Goal: Transaction & Acquisition: Purchase product/service

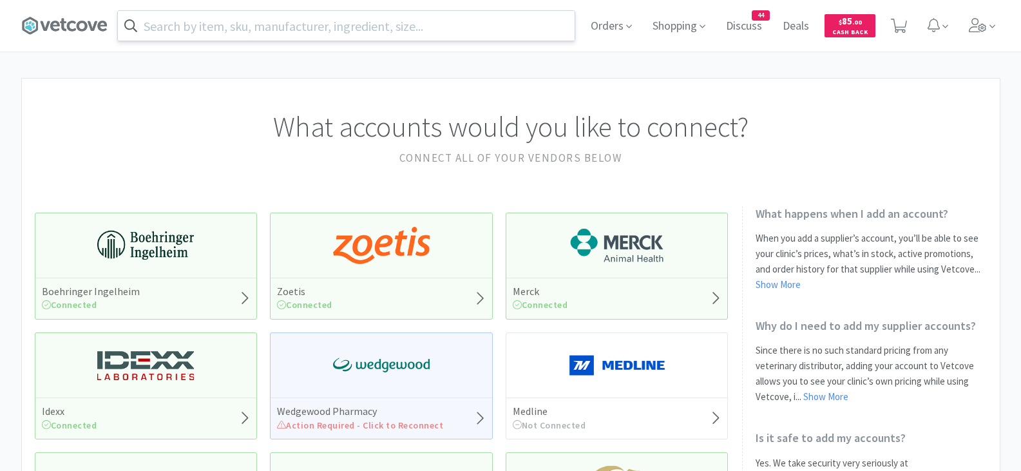
click at [292, 32] on input "text" at bounding box center [346, 26] width 457 height 30
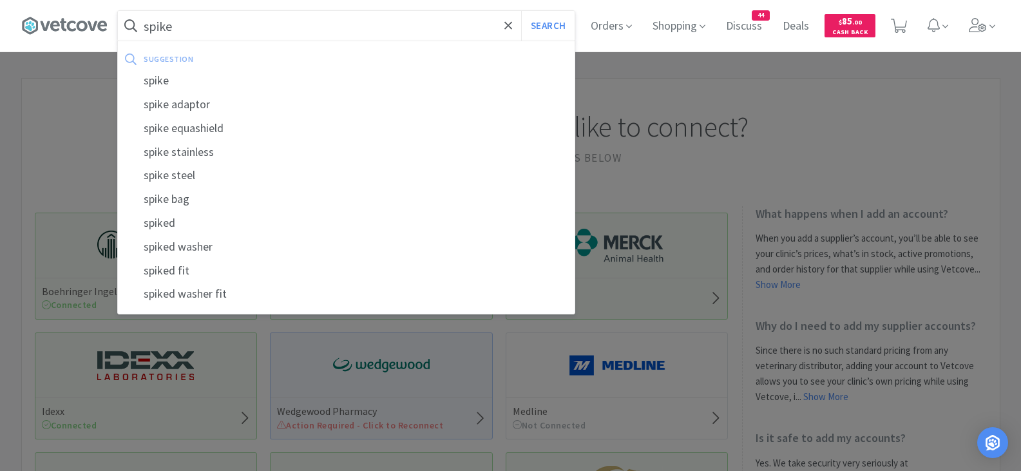
type input "spike"
click at [521, 11] on button "Search" at bounding box center [547, 26] width 53 height 30
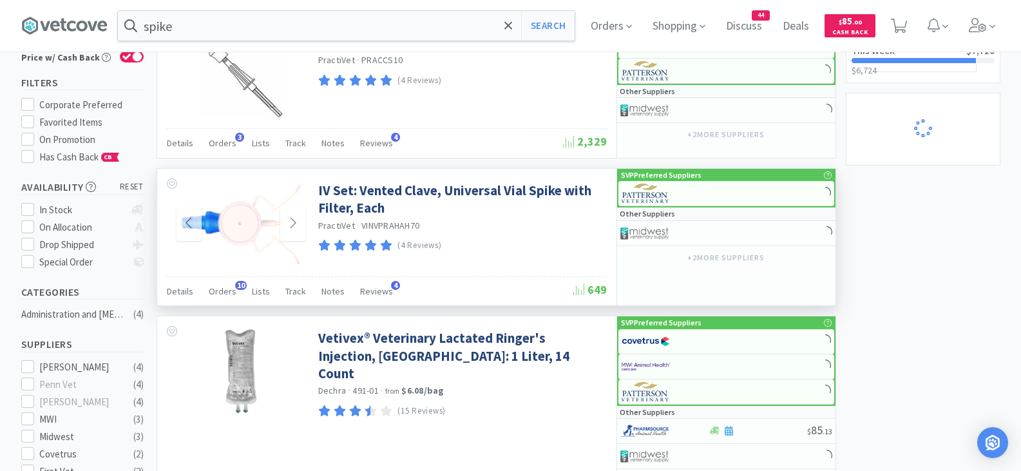
scroll to position [172, 0]
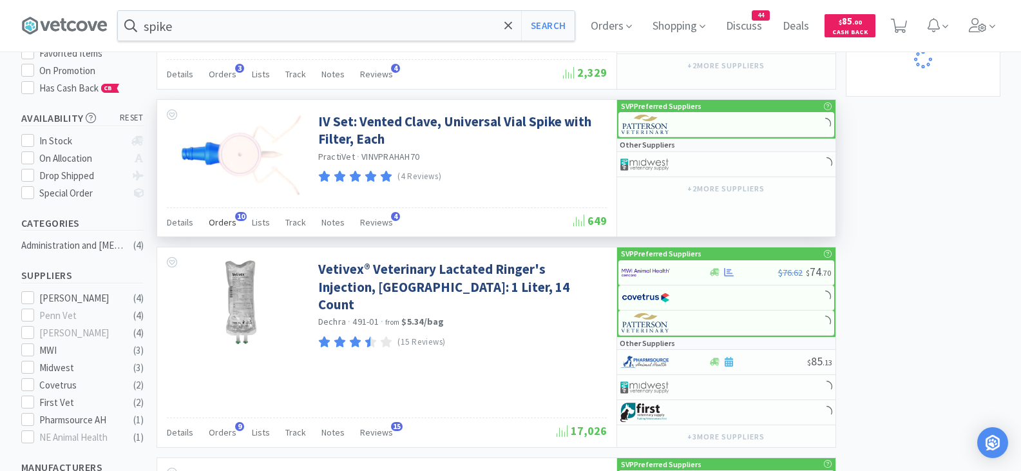
click at [225, 219] on span "Orders" at bounding box center [223, 222] width 28 height 12
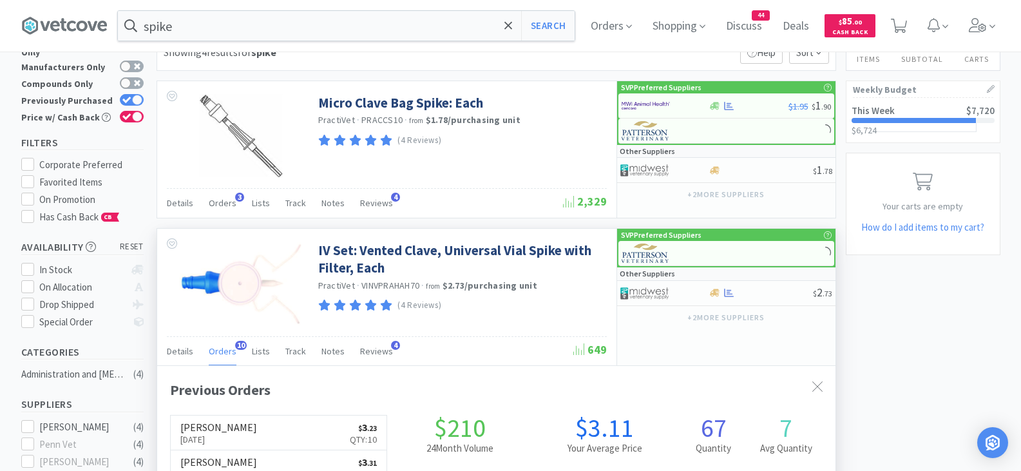
scroll to position [345, 678]
click at [645, 253] on img at bounding box center [646, 253] width 48 height 19
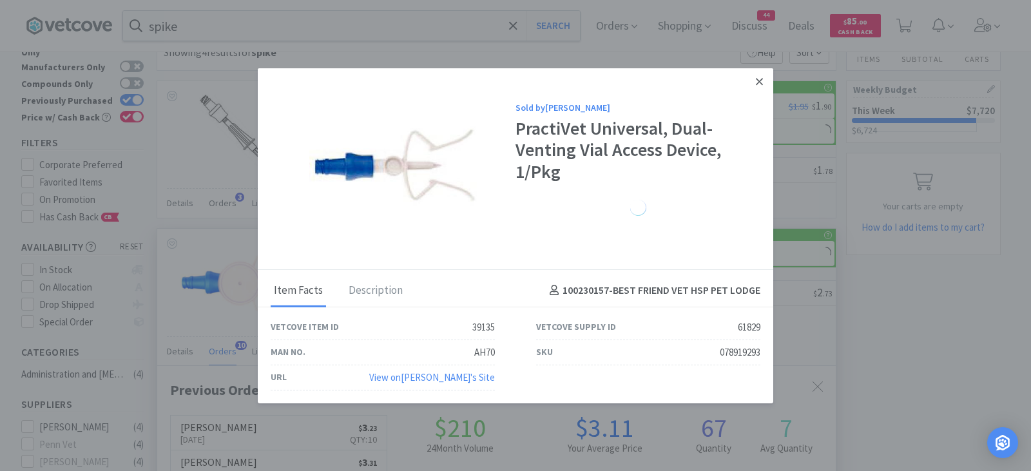
click at [761, 83] on icon at bounding box center [759, 81] width 7 height 7
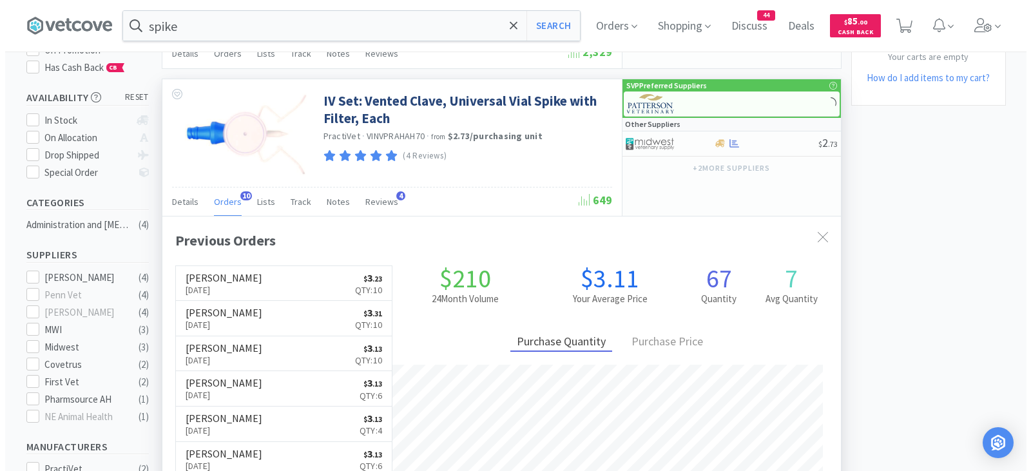
scroll to position [193, 0]
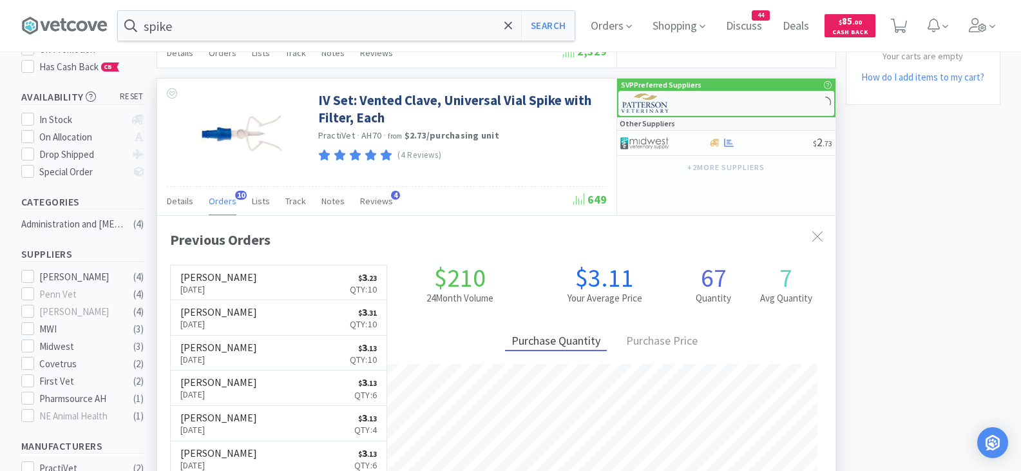
click at [645, 100] on img at bounding box center [646, 102] width 48 height 19
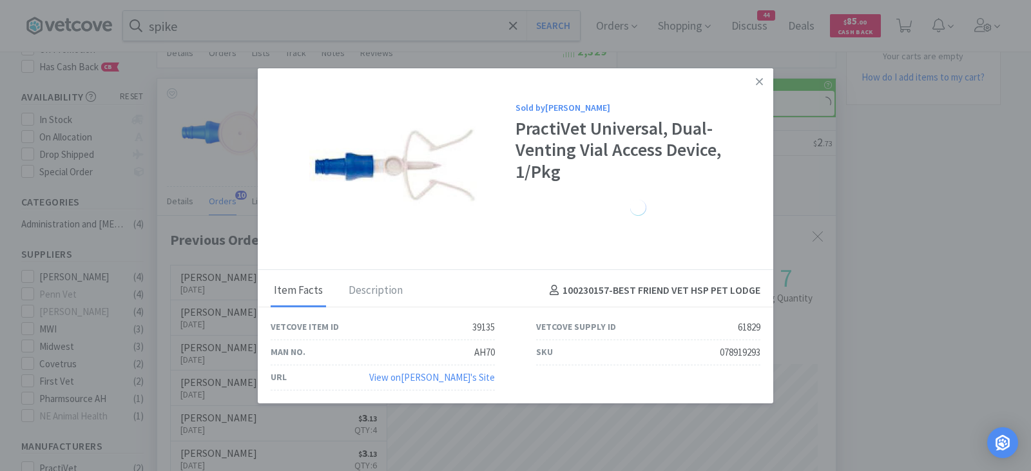
select select "1"
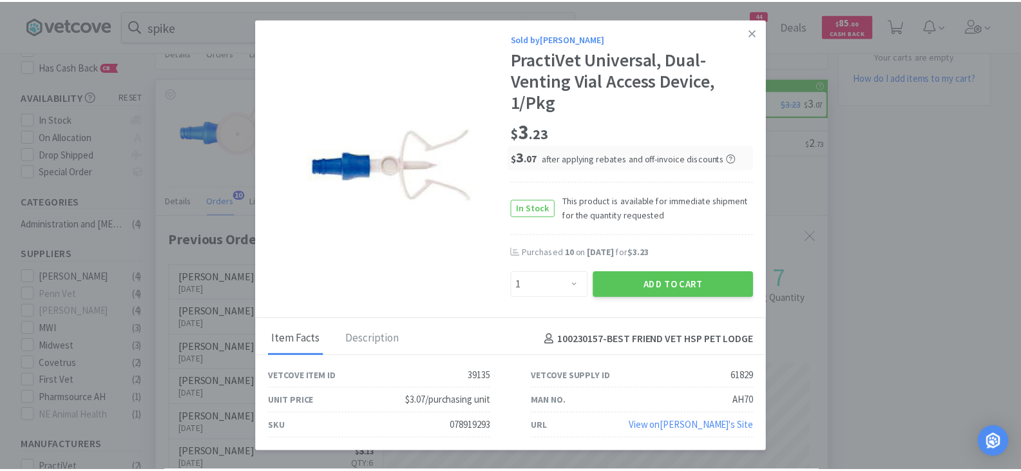
scroll to position [345, 678]
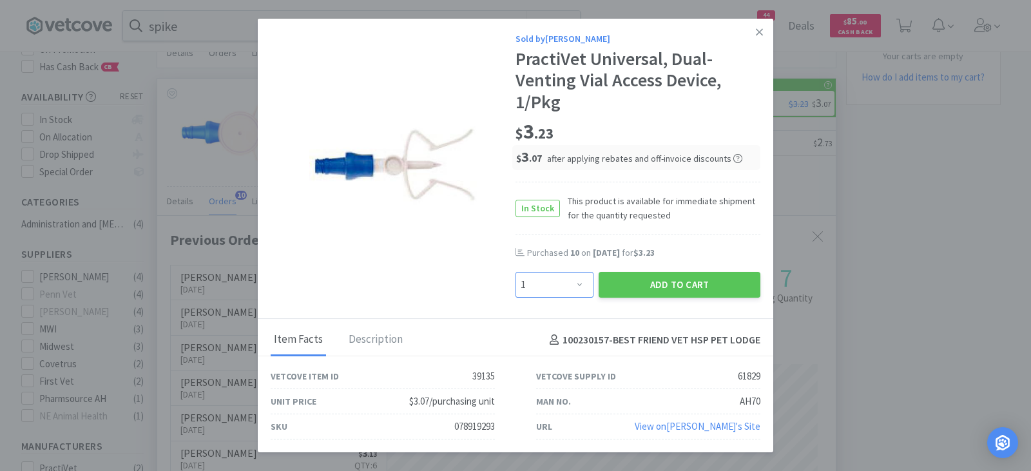
click at [577, 281] on select "Enter Quantity 1 2 3 4 5 6 7 8 9 10 11 12 13 14 15 16 17 18 19 20 Enter Quantity" at bounding box center [554, 285] width 78 height 26
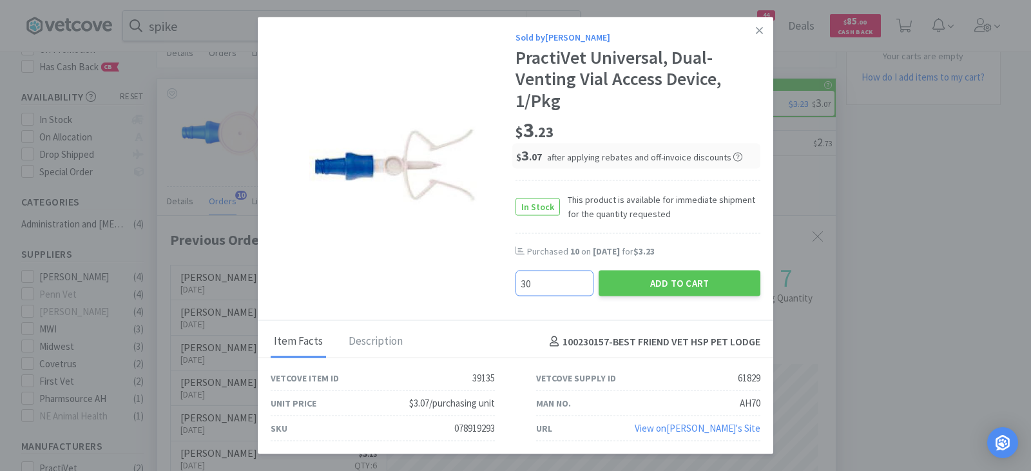
type input "30"
click at [632, 277] on button "Add to Cart" at bounding box center [679, 284] width 162 height 26
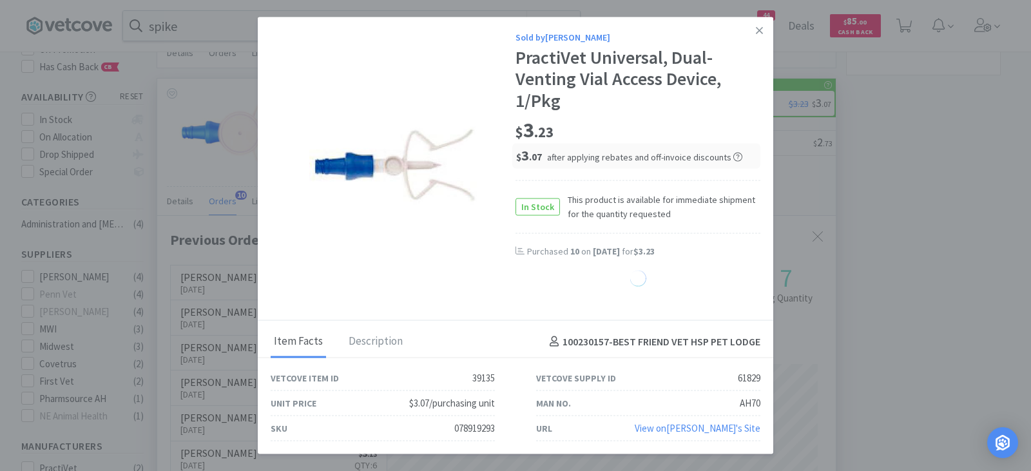
select select "30"
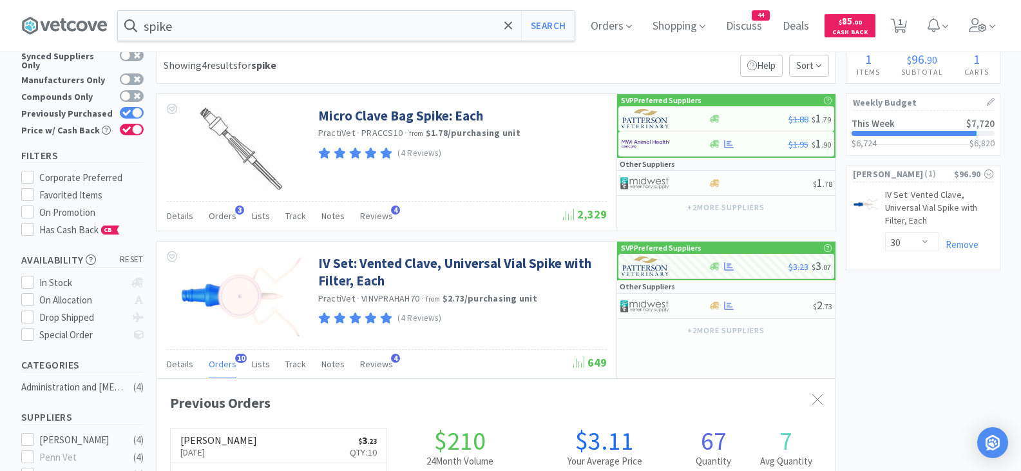
scroll to position [0, 0]
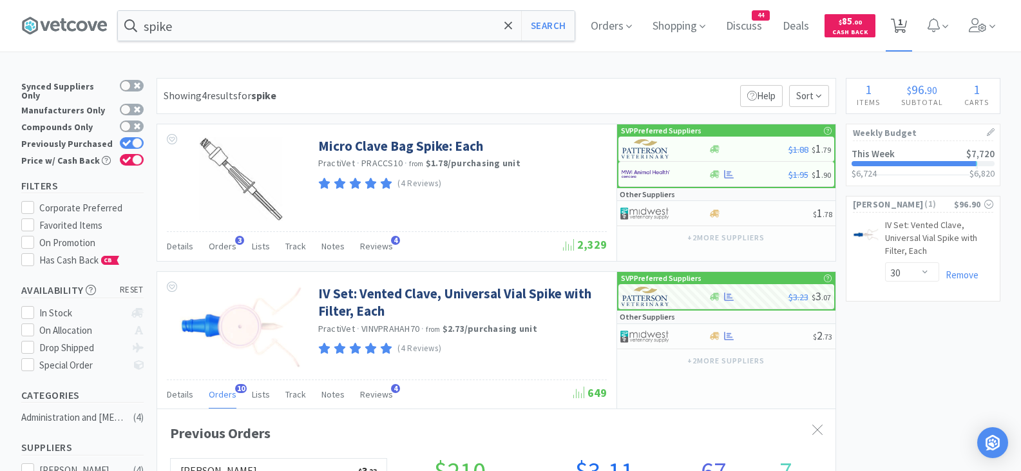
click at [903, 28] on span "1" at bounding box center [900, 22] width 5 height 52
select select "30"
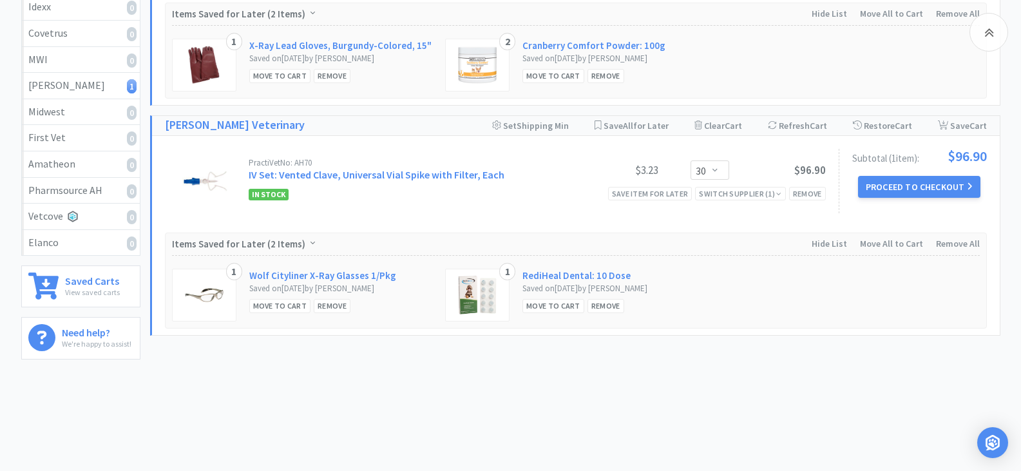
scroll to position [359, 0]
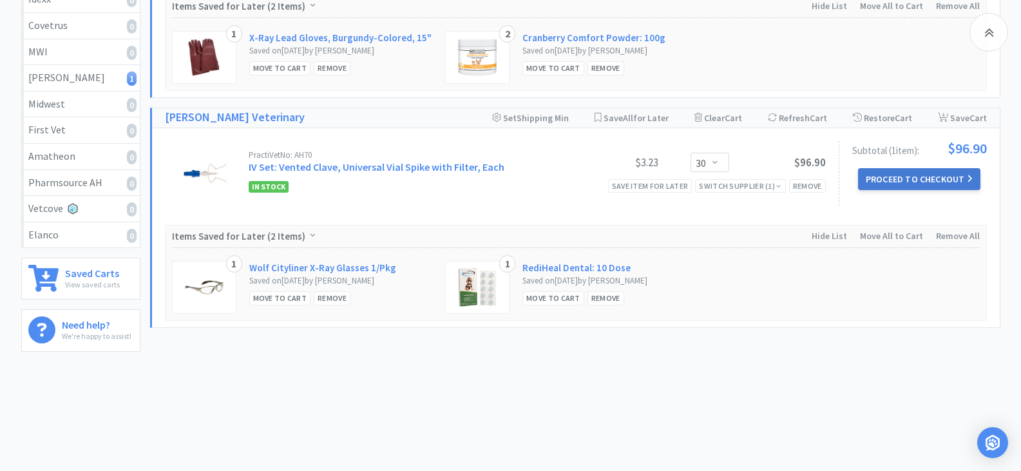
click at [877, 178] on button "Proceed to Checkout" at bounding box center [919, 179] width 122 height 22
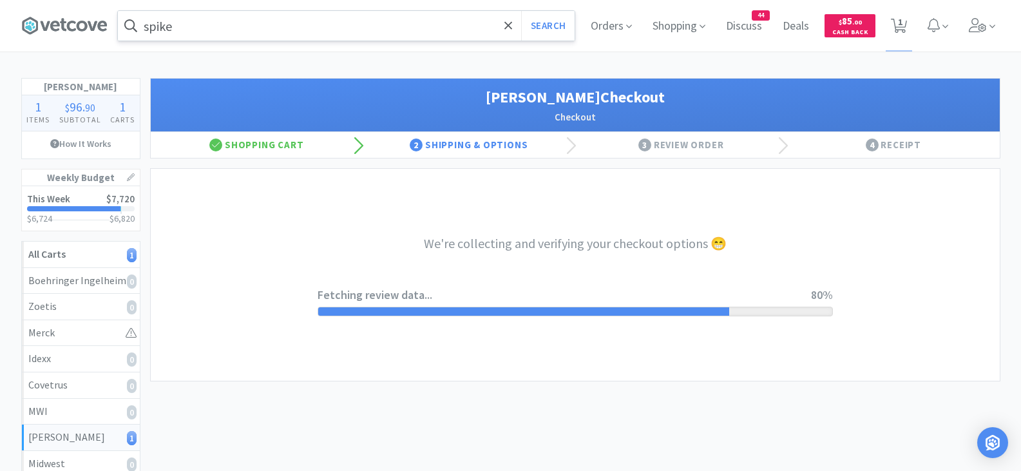
select select "1"
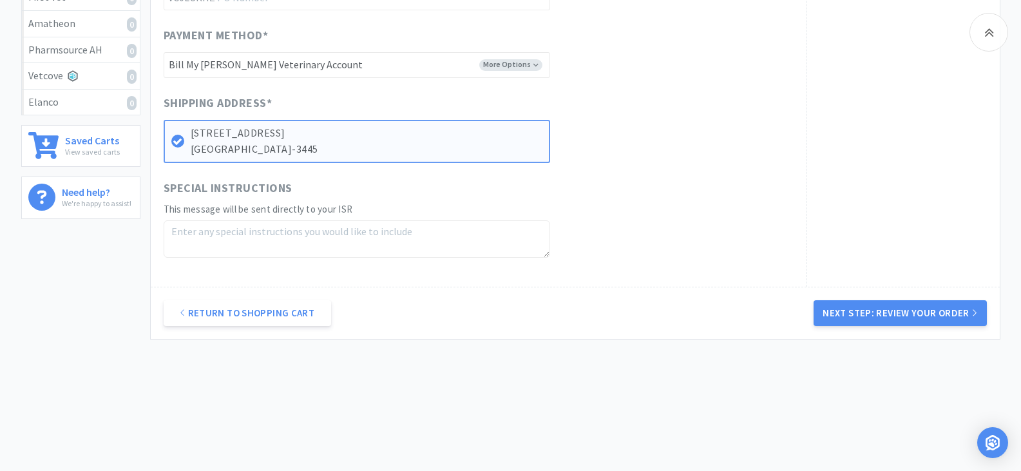
scroll to position [493, 0]
click at [843, 307] on button "Next Step: Review Your Order" at bounding box center [900, 313] width 173 height 26
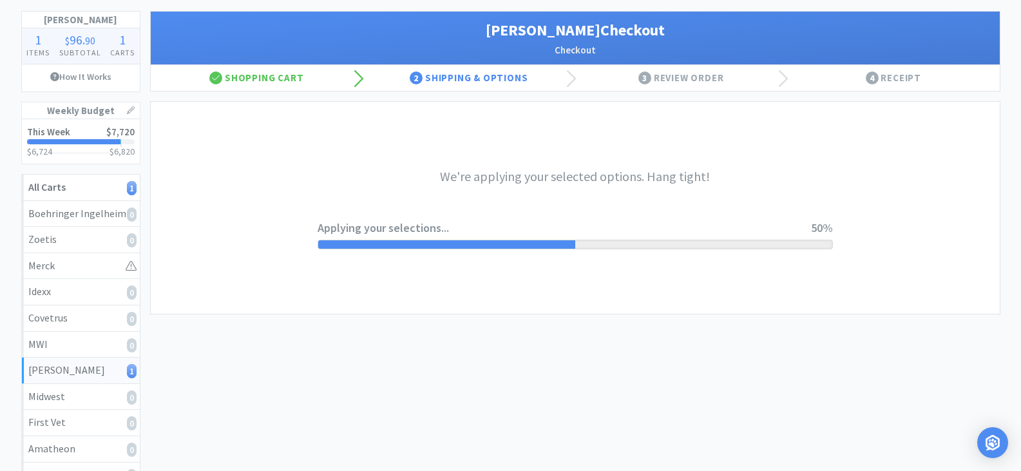
scroll to position [0, 0]
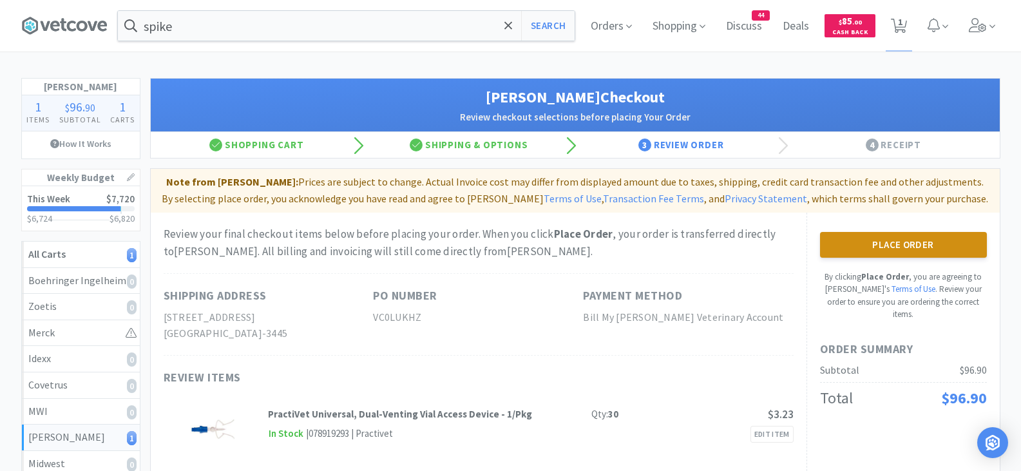
click at [917, 238] on button "Place Order" at bounding box center [903, 245] width 167 height 26
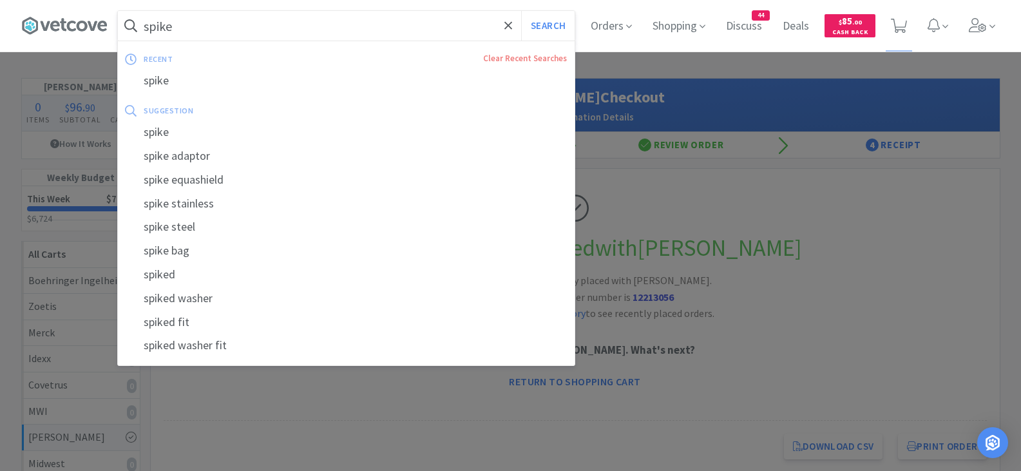
click at [198, 34] on input "spike" at bounding box center [346, 26] width 457 height 30
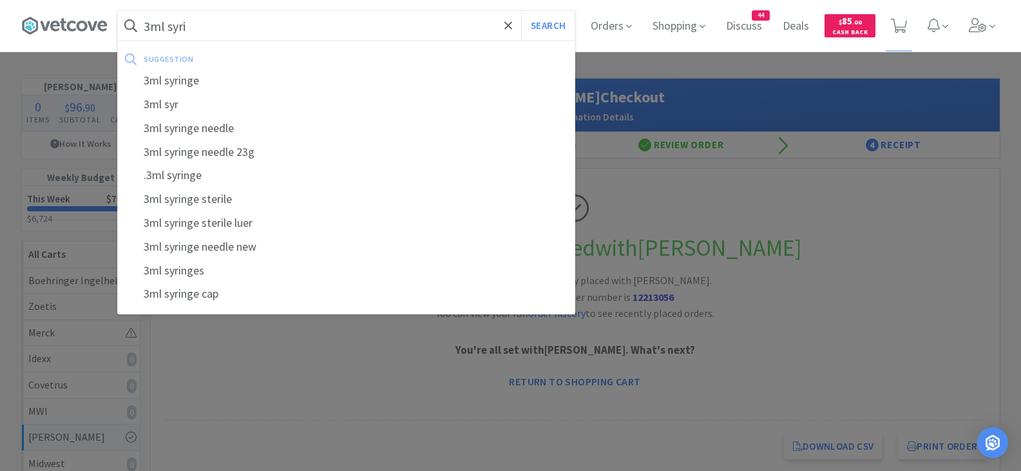
type input "3ml syrin"
